Goal: Task Accomplishment & Management: Use online tool/utility

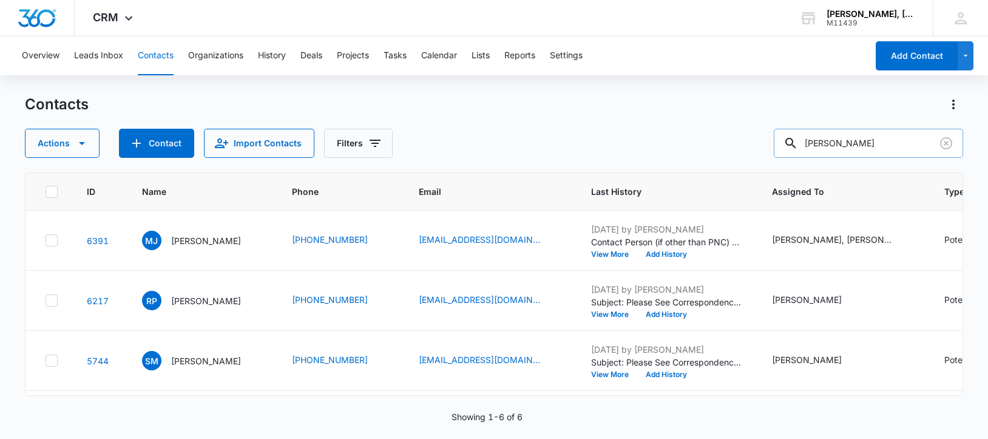
scroll to position [331, 0]
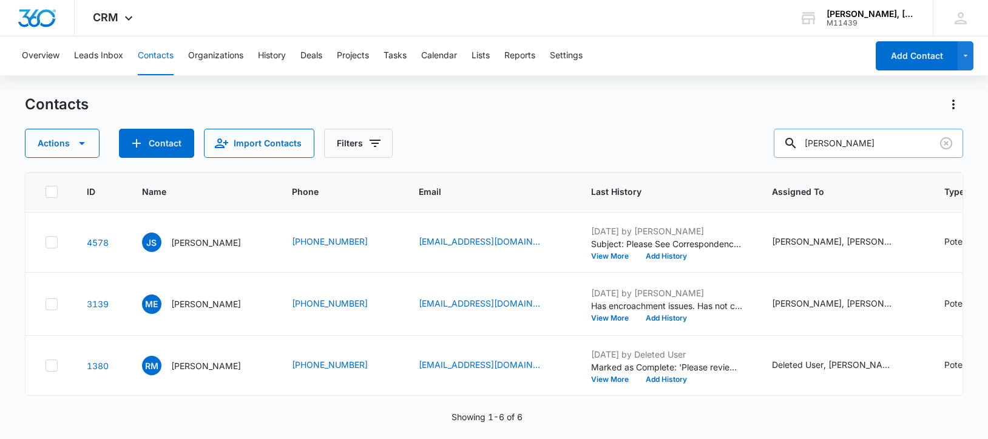
drag, startPoint x: 817, startPoint y: 144, endPoint x: 906, endPoint y: 150, distance: 88.8
click at [906, 150] on input "[PERSON_NAME]" at bounding box center [868, 143] width 189 height 29
paste input "[PERSON_NAME]"
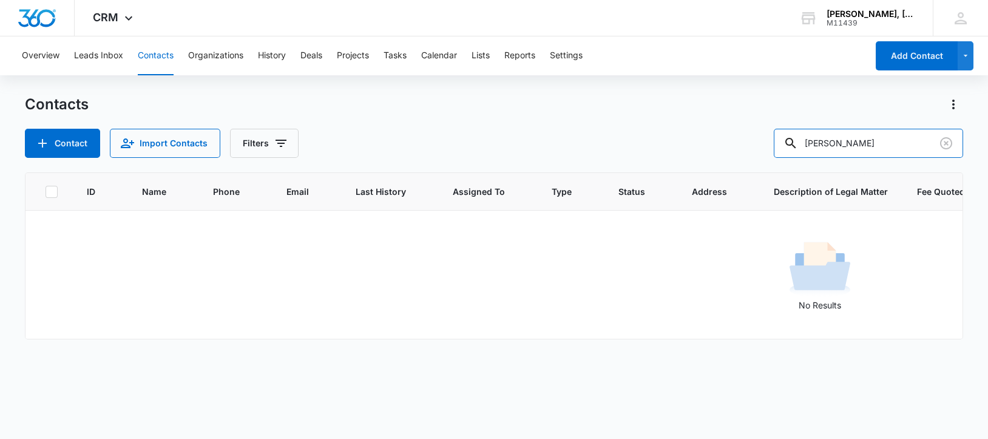
scroll to position [0, 0]
click at [846, 144] on input "[PERSON_NAME]" at bounding box center [868, 143] width 189 height 29
drag, startPoint x: 817, startPoint y: 145, endPoint x: 900, endPoint y: 147, distance: 83.2
click at [900, 147] on input "[PERSON_NAME]" at bounding box center [868, 143] width 189 height 29
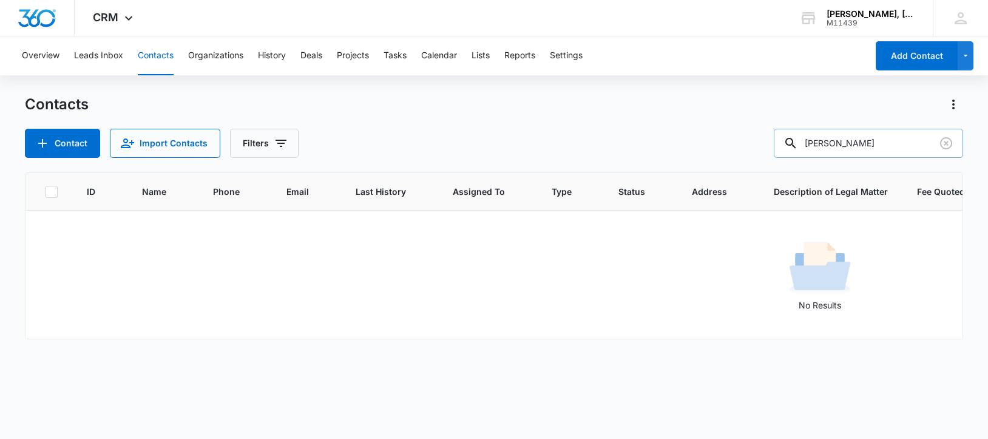
paste input "Clear Capital, LLC"
drag, startPoint x: 872, startPoint y: 146, endPoint x: 927, endPoint y: 146, distance: 55.2
click at [927, 146] on input "Clear Capital, LLC" at bounding box center [868, 143] width 189 height 29
drag, startPoint x: 842, startPoint y: 148, endPoint x: 808, endPoint y: 145, distance: 34.1
click at [808, 145] on div "Clear Capital" at bounding box center [868, 143] width 189 height 29
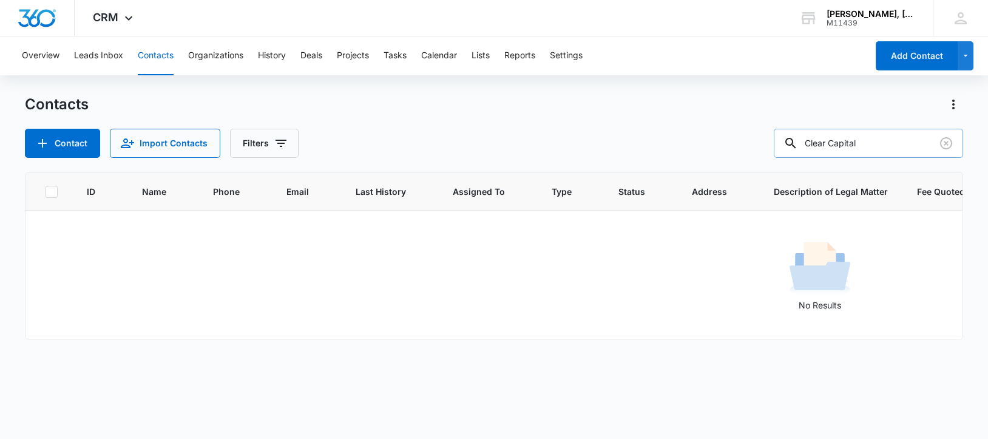
paste input "Series One-Childcare"
drag, startPoint x: 819, startPoint y: 145, endPoint x: 917, endPoint y: 149, distance: 98.4
click at [917, 149] on input "Series One-Childcare" at bounding box center [868, 143] width 189 height 29
paste input "[PERSON_NAME]"
drag, startPoint x: 820, startPoint y: 141, endPoint x: 918, endPoint y: 140, distance: 97.7
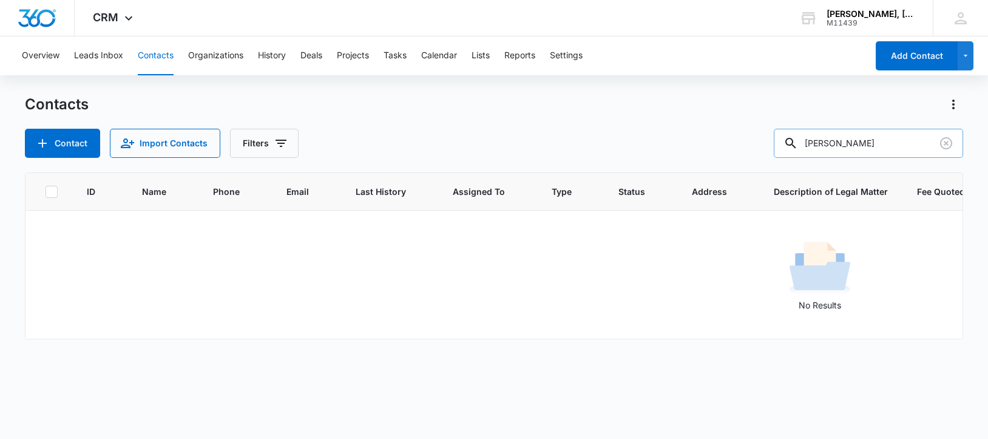
click at [918, 140] on input "[PERSON_NAME]" at bounding box center [868, 143] width 189 height 29
paste input "[PERSON_NAME] [PERSON_NAME]"
drag, startPoint x: 818, startPoint y: 140, endPoint x: 915, endPoint y: 140, distance: 97.7
click at [915, 140] on input "[PERSON_NAME] [PERSON_NAME]" at bounding box center [868, 143] width 189 height 29
paste input "[PERSON_NAME]"
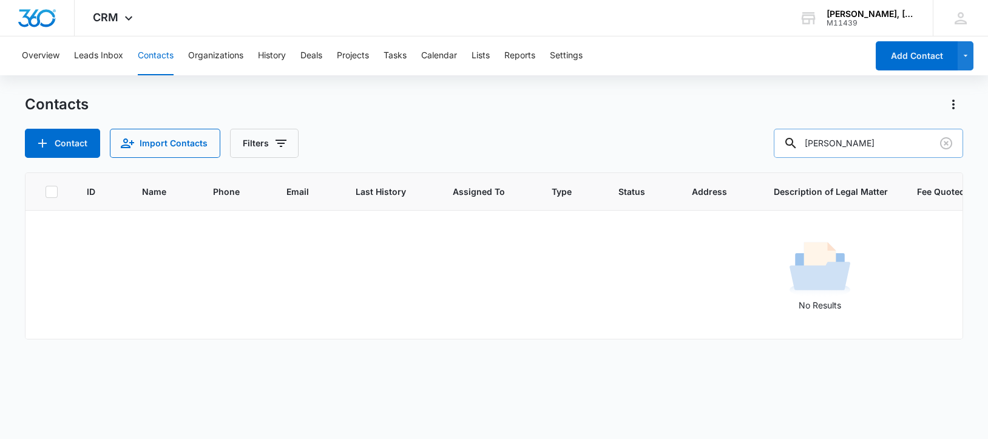
drag, startPoint x: 819, startPoint y: 140, endPoint x: 898, endPoint y: 143, distance: 79.6
click at [898, 143] on input "[PERSON_NAME]" at bounding box center [868, 143] width 189 height 29
paste input "[PERSON_NAME] [PERSON_NAME]"
drag, startPoint x: 818, startPoint y: 146, endPoint x: 921, endPoint y: 146, distance: 103.8
click at [921, 146] on input "[PERSON_NAME] [PERSON_NAME]" at bounding box center [868, 143] width 189 height 29
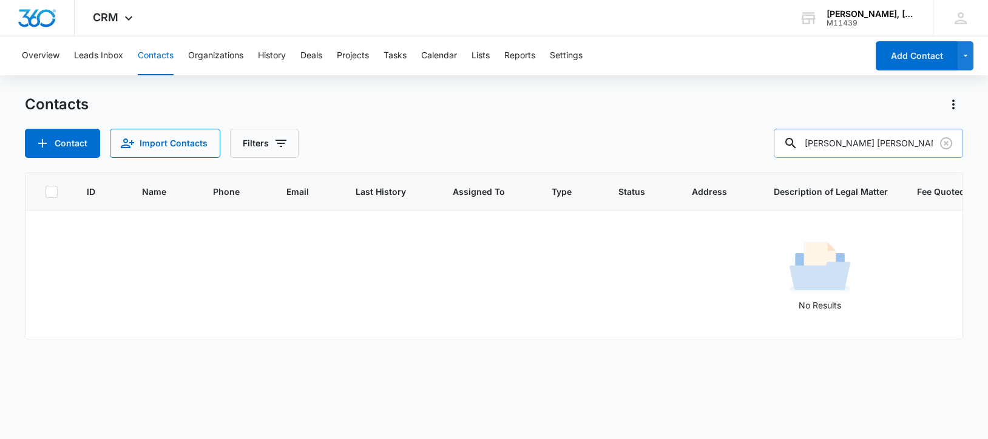
paste input "[PERSON_NAME]"
drag, startPoint x: 816, startPoint y: 143, endPoint x: 904, endPoint y: 151, distance: 87.7
click at [904, 151] on input "[PERSON_NAME]" at bounding box center [868, 143] width 189 height 29
paste input "Little Rascals, Inc"
drag, startPoint x: 817, startPoint y: 142, endPoint x: 910, endPoint y: 141, distance: 93.5
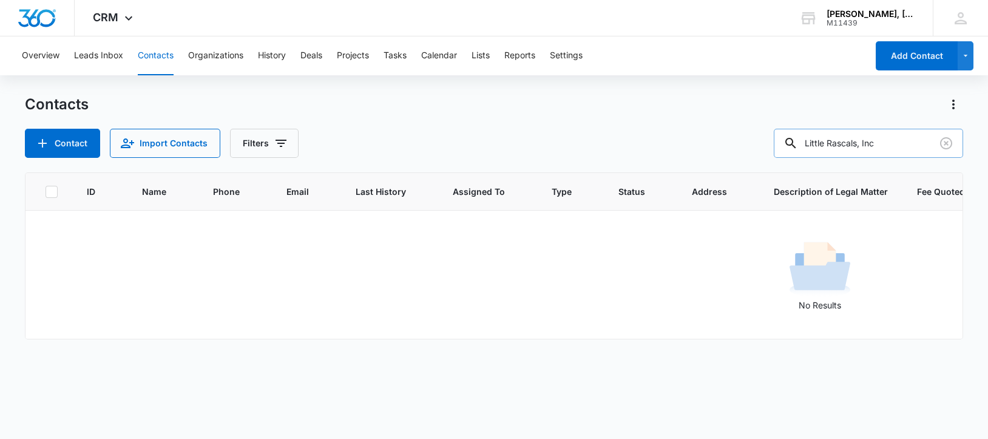
click at [910, 141] on input "Little Rascals, Inc" at bounding box center [868, 143] width 189 height 29
paste input "TN IC LCS"
drag, startPoint x: 817, startPoint y: 141, endPoint x: 918, endPoint y: 137, distance: 100.9
click at [918, 137] on input "TN IC LCS" at bounding box center [868, 143] width 189 height 29
paste input "[PERSON_NAME]"
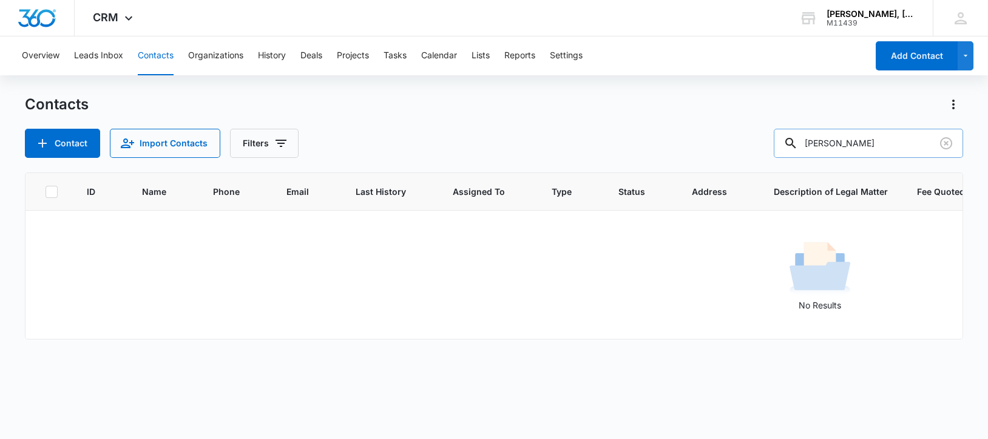
type input "[PERSON_NAME]"
